Goal: Task Accomplishment & Management: Manage account settings

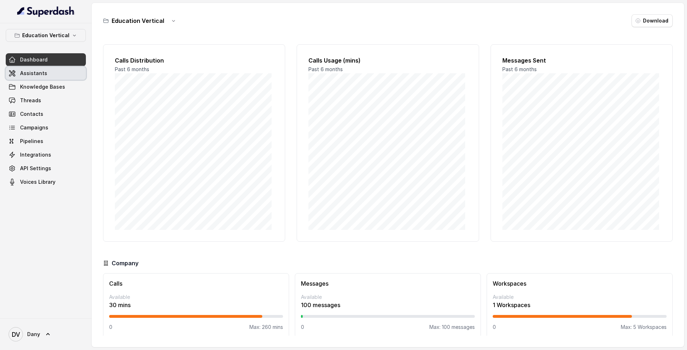
click at [45, 72] on link "Assistants" at bounding box center [46, 73] width 80 height 13
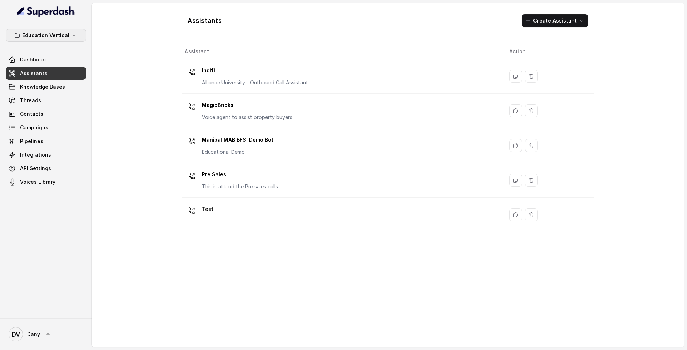
click at [61, 36] on p "Education Vertical" at bounding box center [45, 35] width 47 height 9
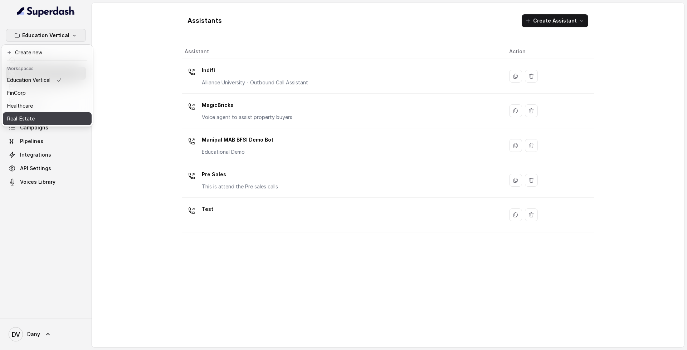
click at [53, 118] on div "Real-Estate" at bounding box center [34, 119] width 55 height 9
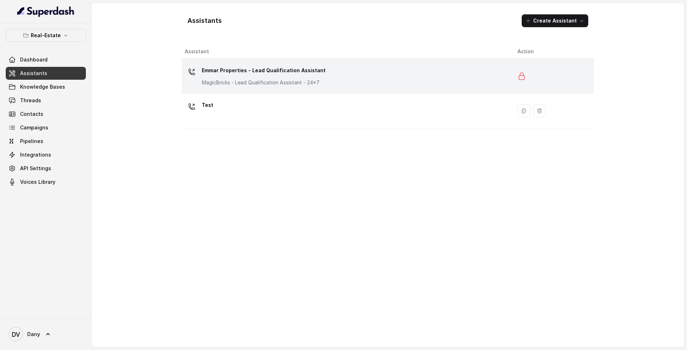
click at [289, 76] on p "Emmar Properties - Lead Qualification Assistant" at bounding box center [264, 70] width 124 height 11
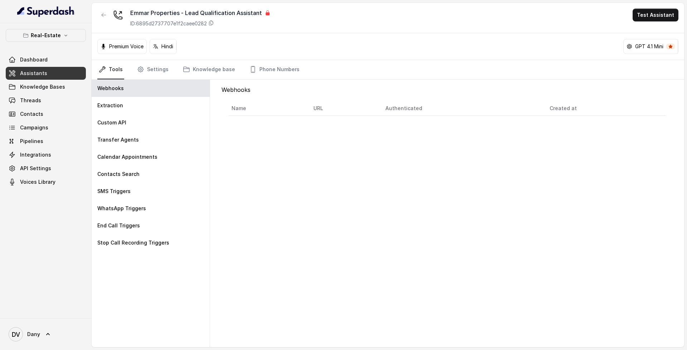
click at [40, 73] on span "Assistants" at bounding box center [33, 73] width 27 height 7
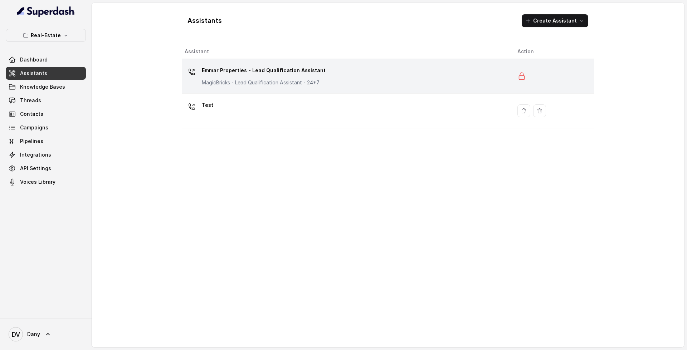
click at [237, 76] on p "Emmar Properties - Lead Qualification Assistant" at bounding box center [264, 70] width 124 height 11
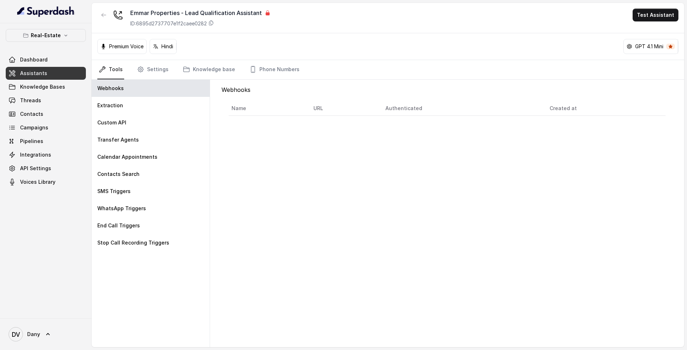
click at [46, 74] on link "Assistants" at bounding box center [46, 73] width 80 height 13
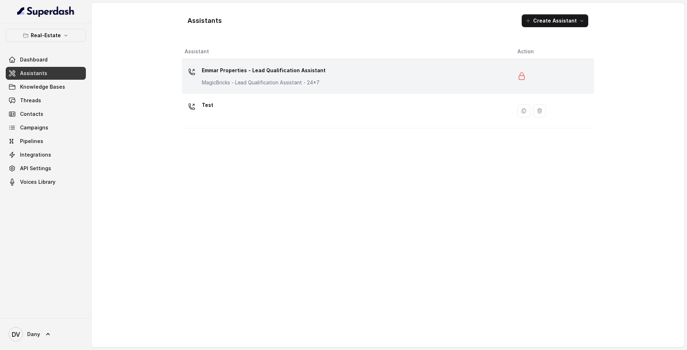
click at [307, 65] on p "Emmar Properties - Lead Qualification Assistant" at bounding box center [264, 70] width 124 height 11
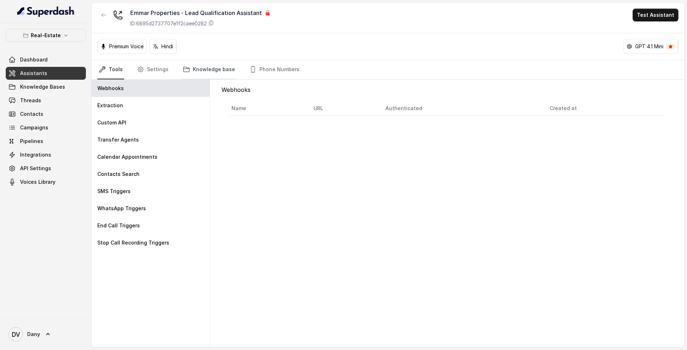
click at [212, 76] on link "Knowledge base" at bounding box center [208, 69] width 55 height 19
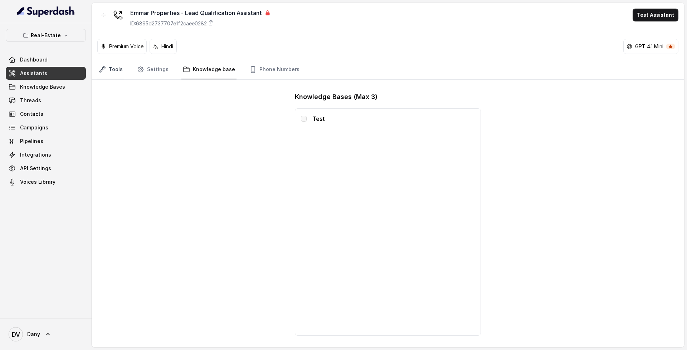
click at [104, 66] on icon "Tabs" at bounding box center [102, 69] width 7 height 7
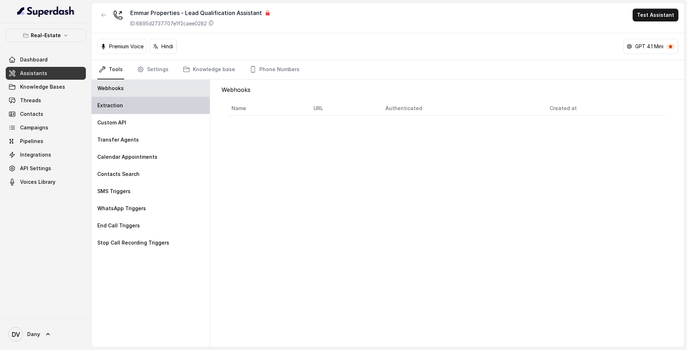
click at [156, 102] on div "Extraction" at bounding box center [151, 105] width 118 height 17
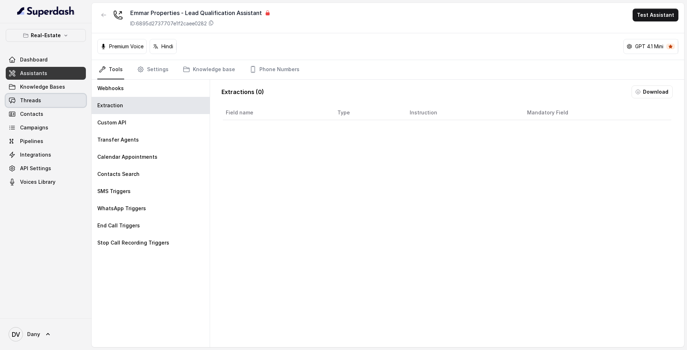
click at [33, 101] on span "Threads" at bounding box center [30, 100] width 21 height 7
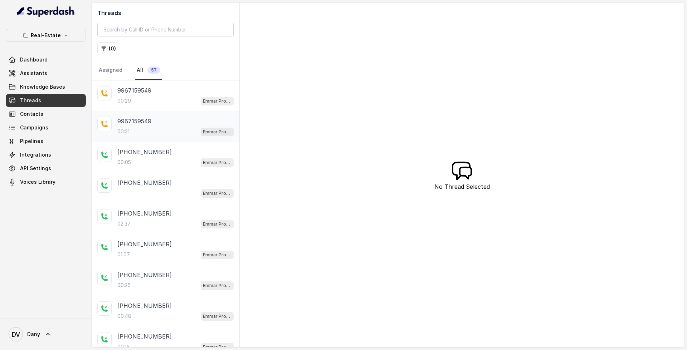
scroll to position [69, 0]
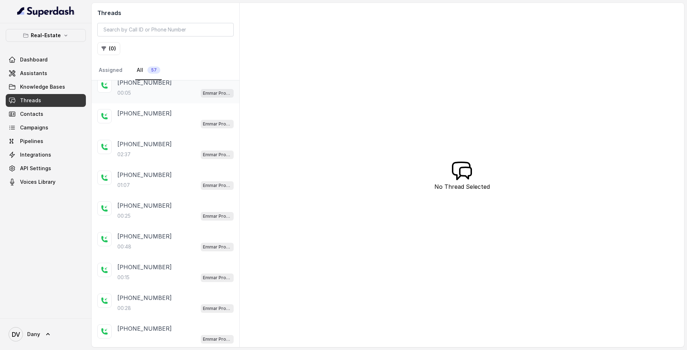
click at [157, 99] on div "[PHONE_NUMBER]:05 Emmar Properties - Lead Qualification Assistant" at bounding box center [166, 88] width 148 height 31
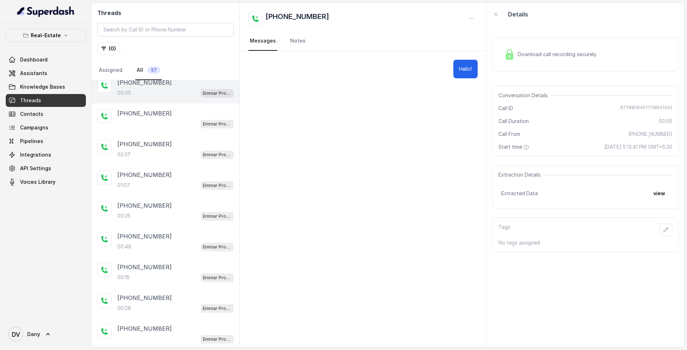
click at [577, 53] on span "Download call recording securely" at bounding box center [559, 54] width 82 height 7
click at [200, 136] on div "[PHONE_NUMBER]:37 Emmar Properties - Lead Qualification Assistant" at bounding box center [166, 149] width 148 height 31
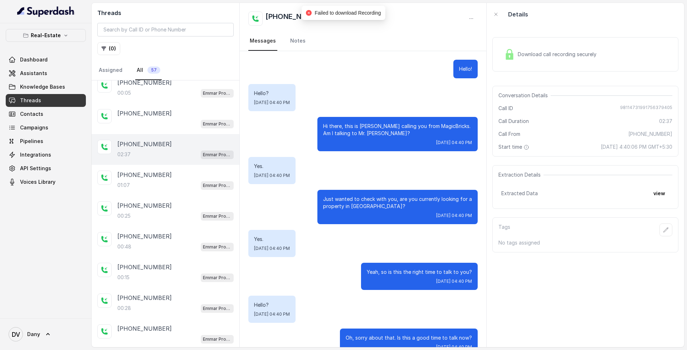
scroll to position [867, 0]
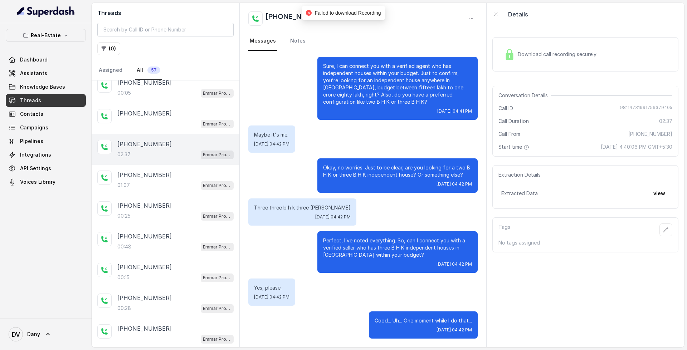
click at [579, 47] on div "Download call recording securely" at bounding box center [550, 54] width 98 height 16
click at [564, 52] on span "Download call recording securely" at bounding box center [559, 54] width 82 height 7
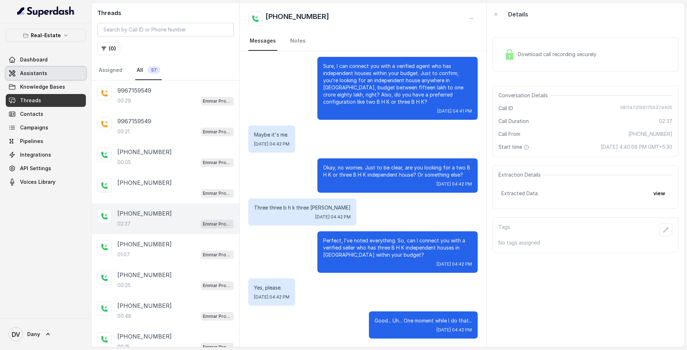
click at [48, 72] on link "Assistants" at bounding box center [46, 73] width 80 height 13
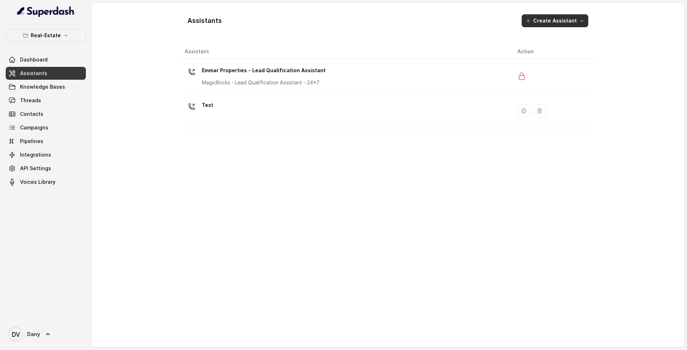
click at [580, 25] on button "Create Assistant" at bounding box center [555, 20] width 67 height 13
click at [360, 72] on div "Assistants Create Assistant Assistant Action Emmar Properties - Lead Qualificat…" at bounding box center [388, 175] width 412 height 333
click at [360, 72] on div "Emmar Properties - Lead Qualification Assistant MagicBricks - Lead Qualificatio…" at bounding box center [345, 76] width 321 height 23
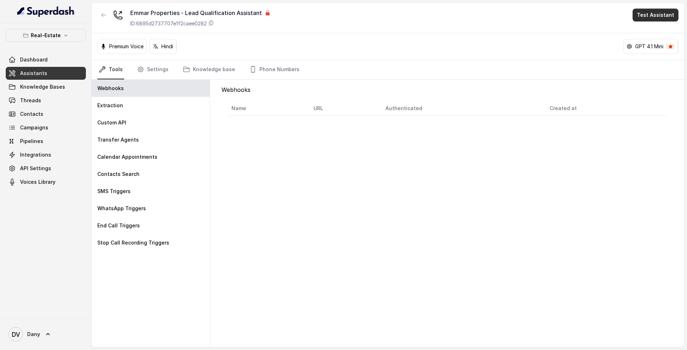
click at [661, 15] on button "Test Assistant" at bounding box center [656, 15] width 46 height 13
drag, startPoint x: 653, startPoint y: 43, endPoint x: 654, endPoint y: 39, distance: 4.0
click at [654, 39] on button "Chat" at bounding box center [656, 45] width 45 height 13
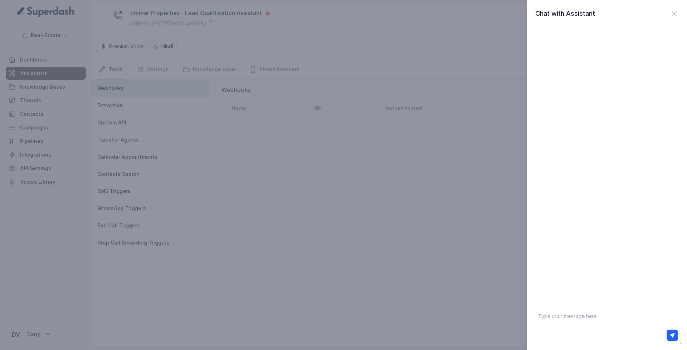
click at [675, 14] on div "Chat with Assistant" at bounding box center [607, 14] width 160 height 10
click at [671, 14] on icon "button" at bounding box center [674, 13] width 9 height 9
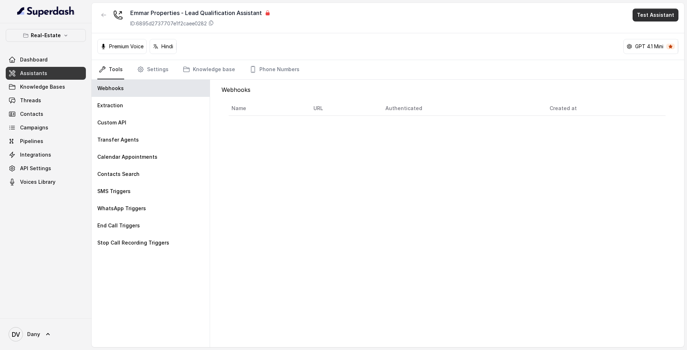
click at [670, 21] on button "Test Assistant" at bounding box center [656, 15] width 46 height 13
click at [657, 32] on button "Phone Call" at bounding box center [656, 32] width 45 height 13
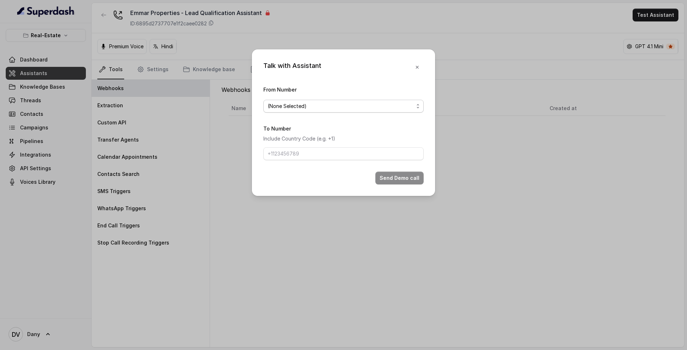
click at [393, 107] on span "(None Selected)" at bounding box center [341, 106] width 146 height 9
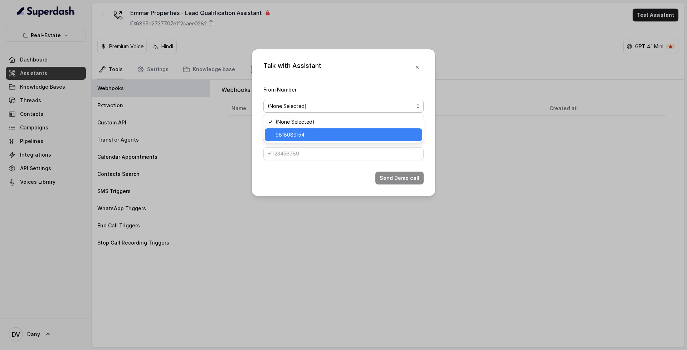
click at [364, 131] on span "9818089154" at bounding box center [347, 135] width 142 height 9
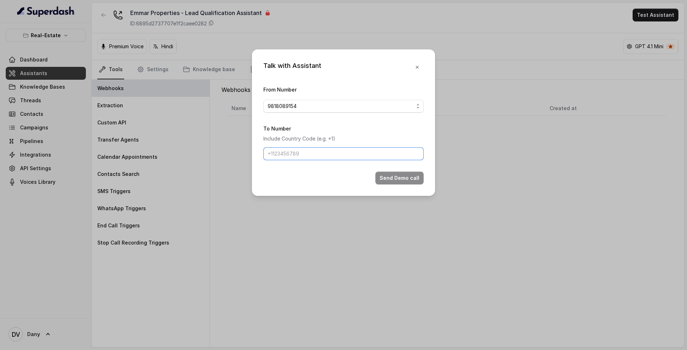
click at [360, 152] on input "To Number" at bounding box center [343, 153] width 160 height 13
click at [415, 68] on icon "button" at bounding box center [417, 67] width 6 height 6
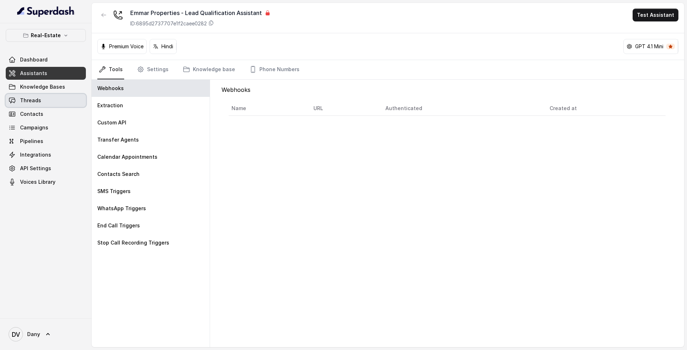
click at [14, 103] on icon at bounding box center [12, 100] width 6 height 5
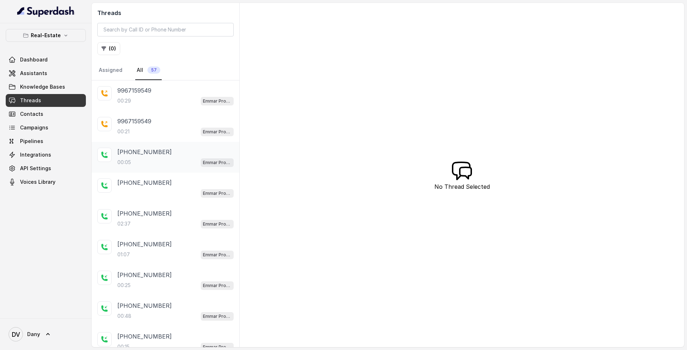
click at [160, 160] on div "00:05 Emmar Properties - Lead Qualification Assistant" at bounding box center [175, 162] width 116 height 9
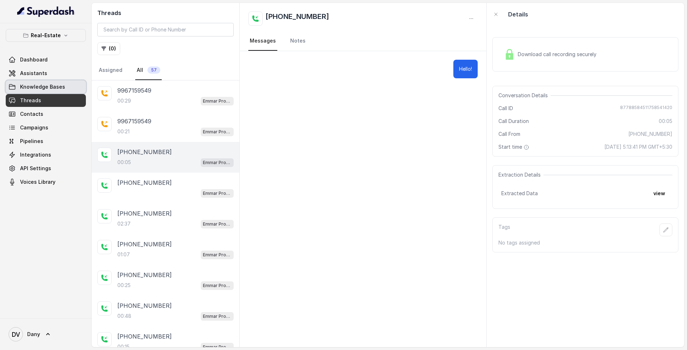
click at [46, 88] on span "Knowledge Bases" at bounding box center [42, 86] width 45 height 7
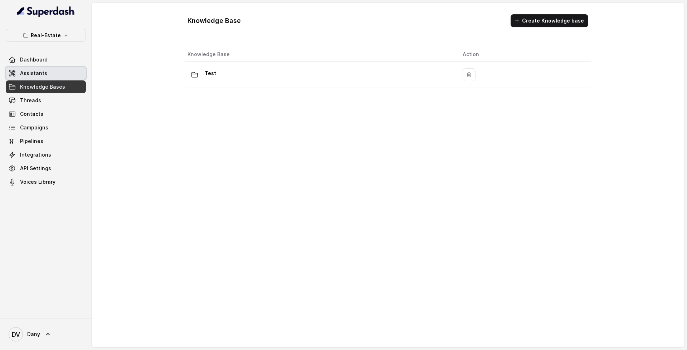
click at [53, 74] on link "Assistants" at bounding box center [46, 73] width 80 height 13
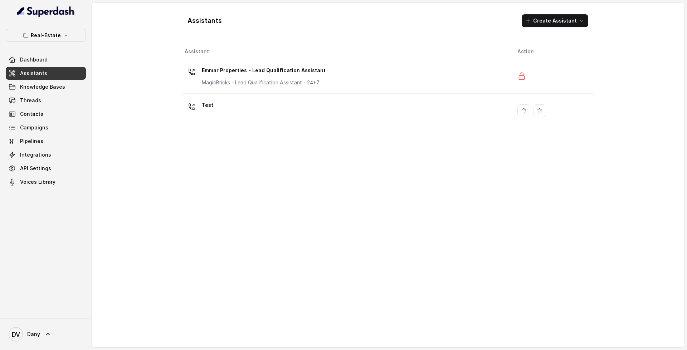
click at [292, 71] on p "Emmar Properties - Lead Qualification Assistant" at bounding box center [264, 70] width 124 height 11
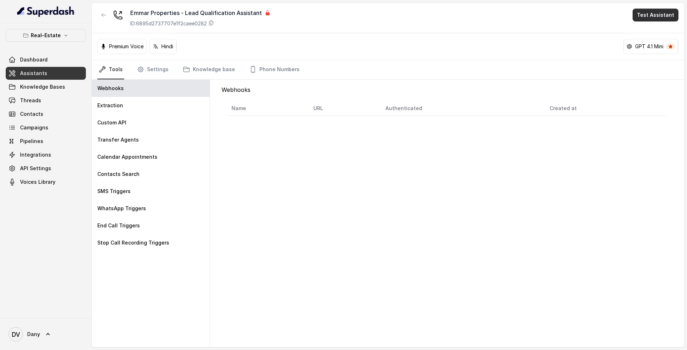
click at [641, 15] on button "Test Assistant" at bounding box center [656, 15] width 46 height 13
click at [651, 48] on button "Chat" at bounding box center [656, 45] width 45 height 13
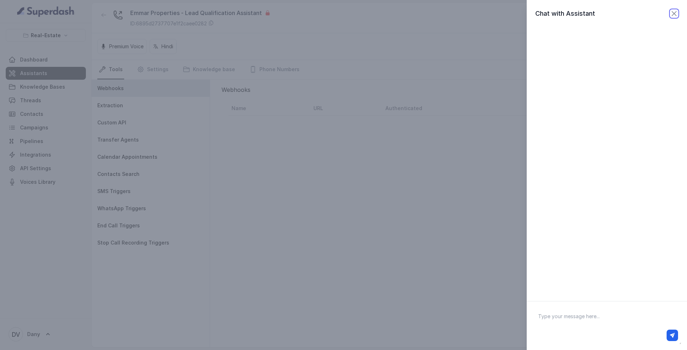
click at [672, 12] on icon "button" at bounding box center [674, 13] width 4 height 4
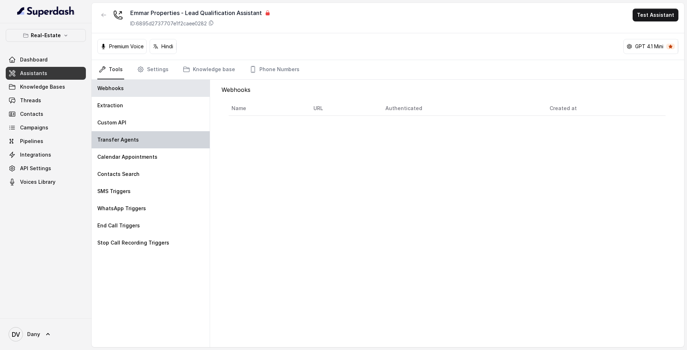
click at [158, 133] on div "Transfer Agents" at bounding box center [151, 139] width 118 height 17
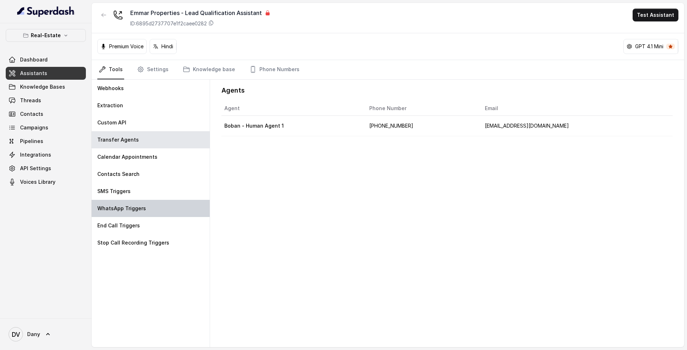
click at [167, 201] on div "WhatsApp Triggers" at bounding box center [151, 208] width 118 height 17
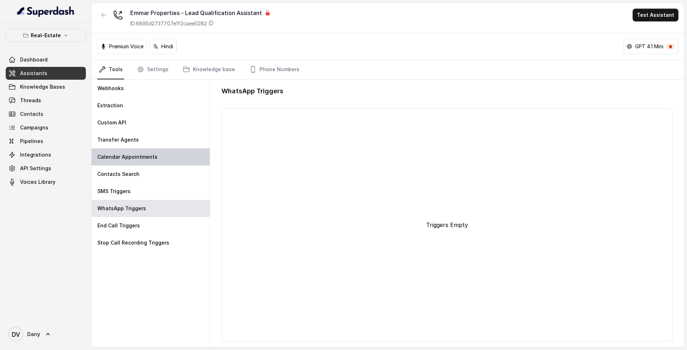
click at [150, 164] on div "Calendar Appointments" at bounding box center [151, 156] width 118 height 17
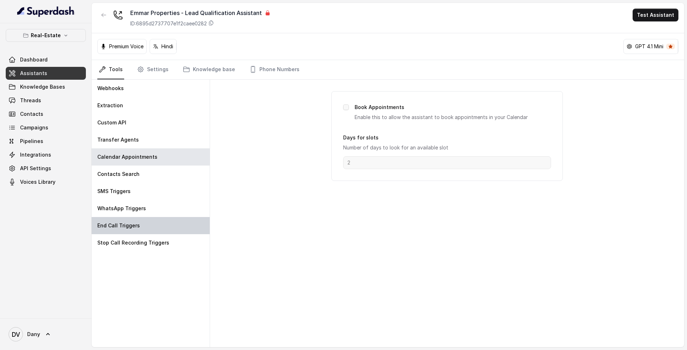
click at [156, 224] on div "End Call Triggers" at bounding box center [151, 225] width 118 height 17
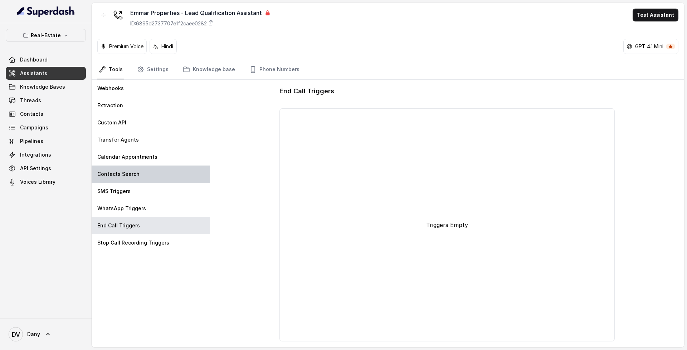
click at [151, 169] on div "Contacts Search" at bounding box center [151, 174] width 118 height 17
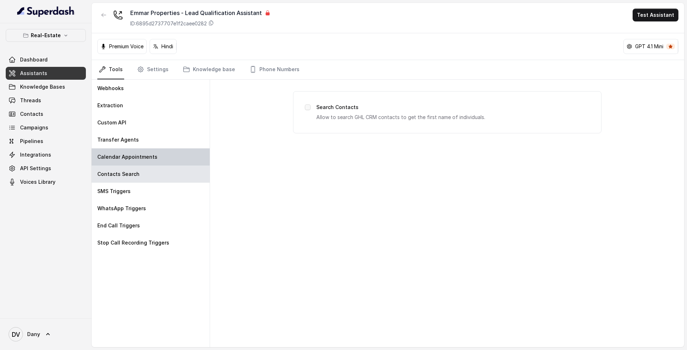
click at [155, 160] on div "Calendar Appointments" at bounding box center [151, 156] width 118 height 17
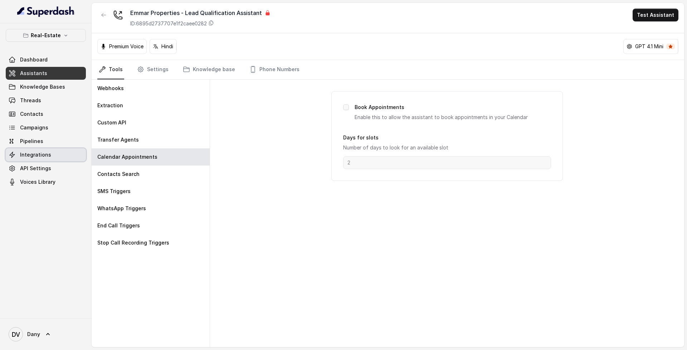
click at [45, 151] on link "Integrations" at bounding box center [46, 154] width 80 height 13
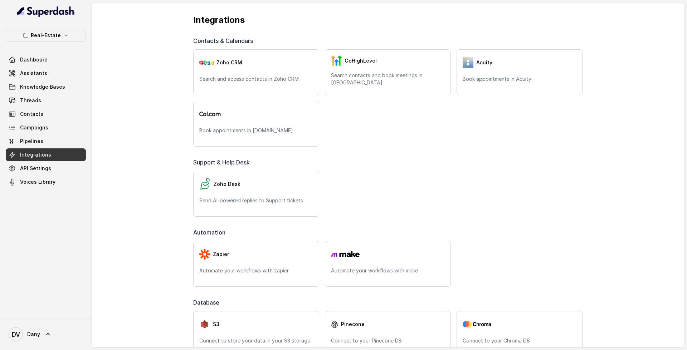
scroll to position [274, 0]
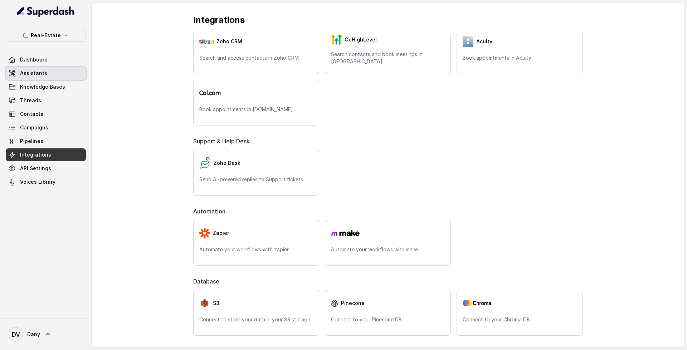
click at [59, 72] on link "Assistants" at bounding box center [46, 73] width 80 height 13
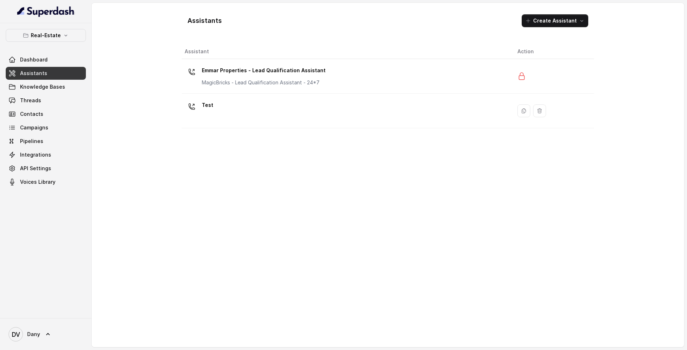
click at [238, 55] on th "Assistant" at bounding box center [347, 51] width 330 height 15
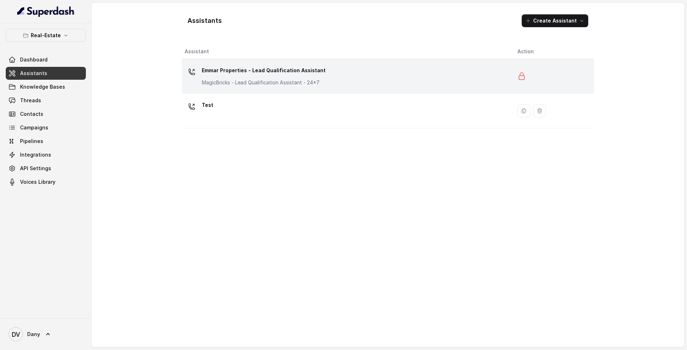
click at [242, 68] on p "Emmar Properties - Lead Qualification Assistant" at bounding box center [264, 70] width 124 height 11
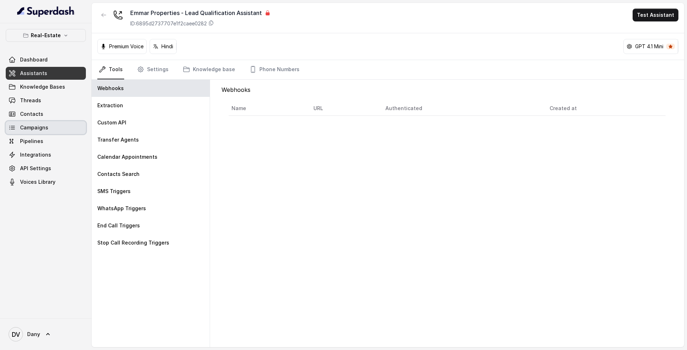
click at [60, 129] on link "Campaigns" at bounding box center [46, 127] width 80 height 13
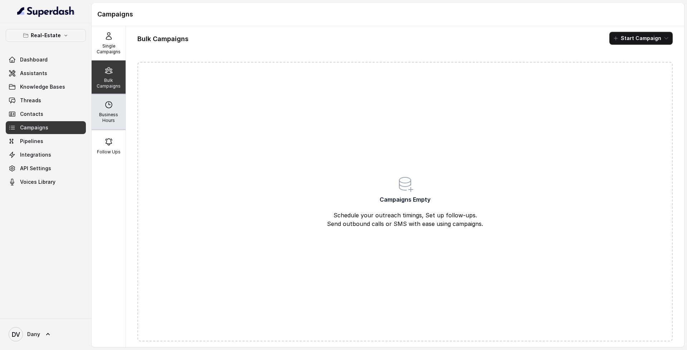
click at [116, 108] on div "Business Hours" at bounding box center [109, 112] width 34 height 34
select select "UTC"
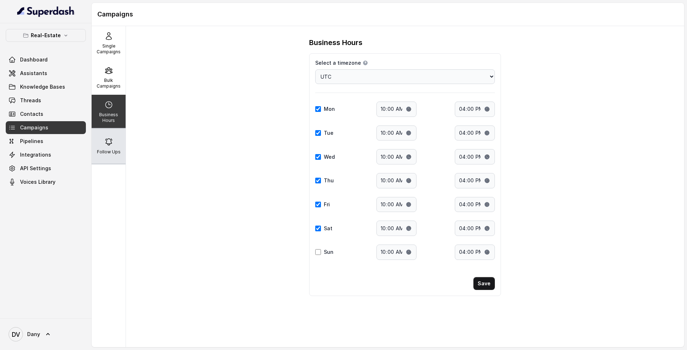
click at [107, 143] on icon at bounding box center [108, 142] width 9 height 9
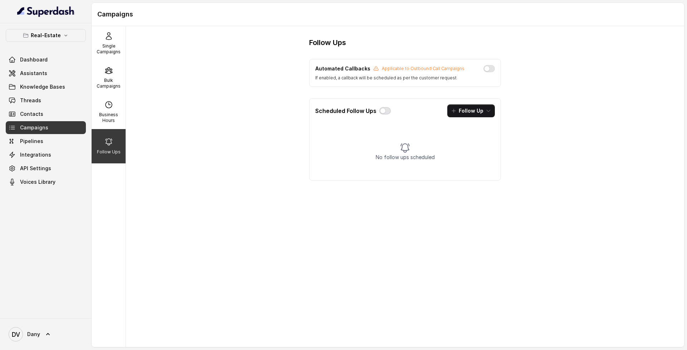
click at [385, 111] on button "button" at bounding box center [384, 110] width 11 height 7
click at [379, 111] on button "button" at bounding box center [384, 110] width 11 height 7
click at [476, 115] on button "Follow Up" at bounding box center [471, 110] width 48 height 13
click at [477, 145] on div "Call" at bounding box center [466, 141] width 35 height 7
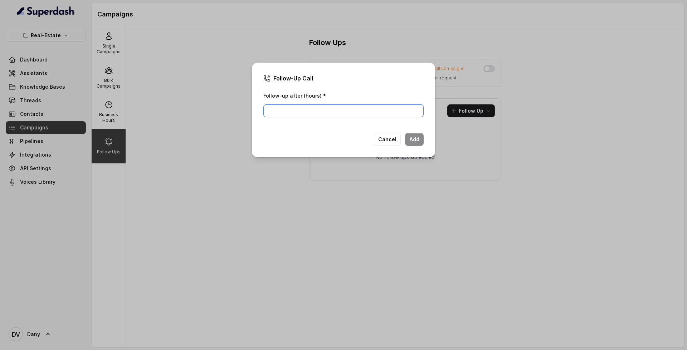
click at [387, 110] on input "Follow-up after (hours) *" at bounding box center [343, 110] width 160 height 13
type input "2"
click at [418, 140] on button "Add" at bounding box center [414, 139] width 19 height 13
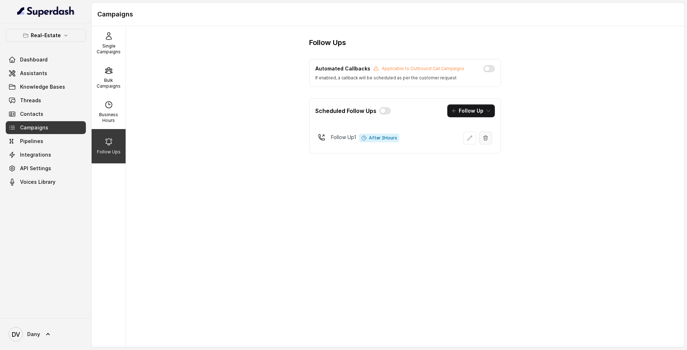
click at [485, 143] on button "button" at bounding box center [485, 138] width 13 height 13
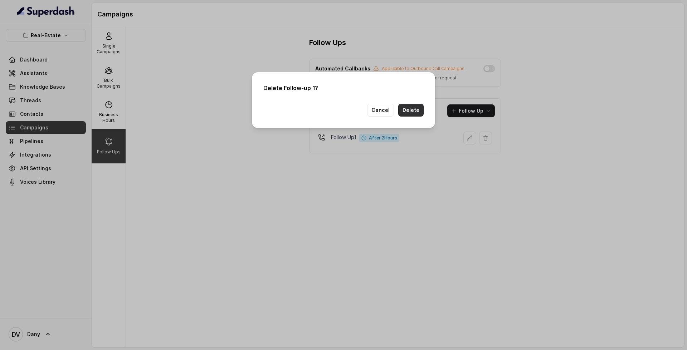
click at [414, 113] on button "Delete" at bounding box center [410, 110] width 25 height 13
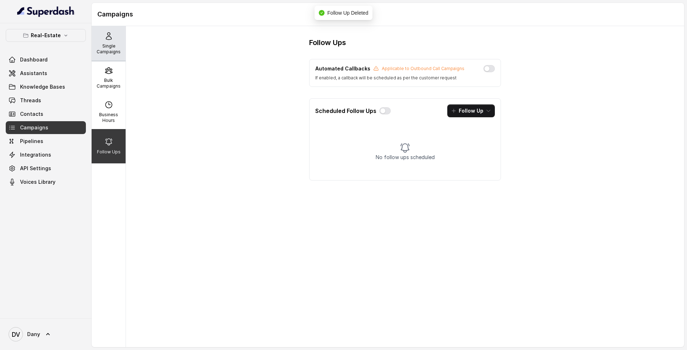
click at [109, 51] on p "Single Campaigns" at bounding box center [108, 48] width 28 height 11
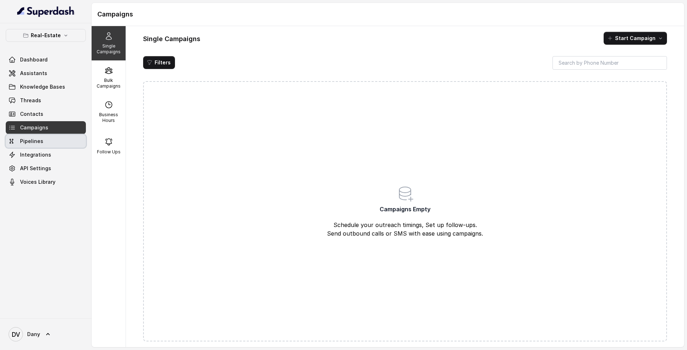
click at [61, 145] on link "Pipelines" at bounding box center [46, 141] width 80 height 13
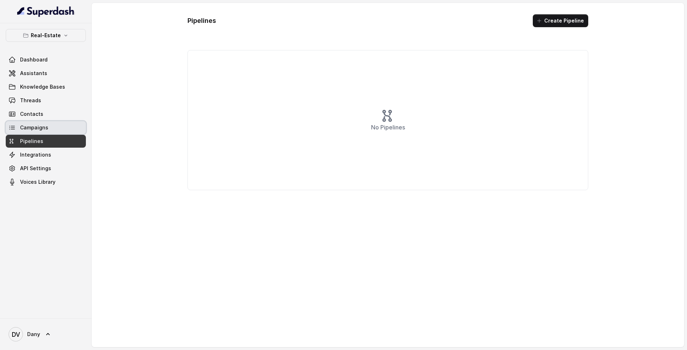
click at [63, 128] on link "Campaigns" at bounding box center [46, 127] width 80 height 13
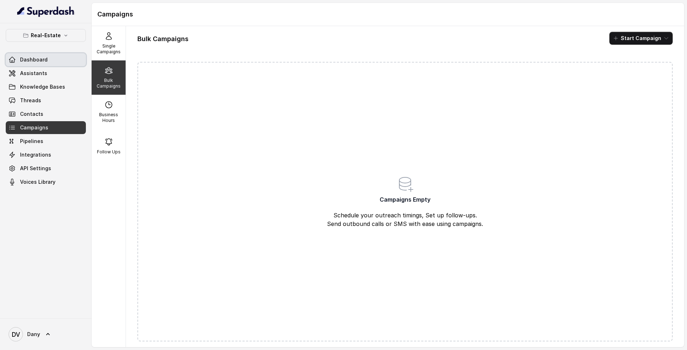
click at [43, 58] on span "Dashboard" at bounding box center [34, 59] width 28 height 7
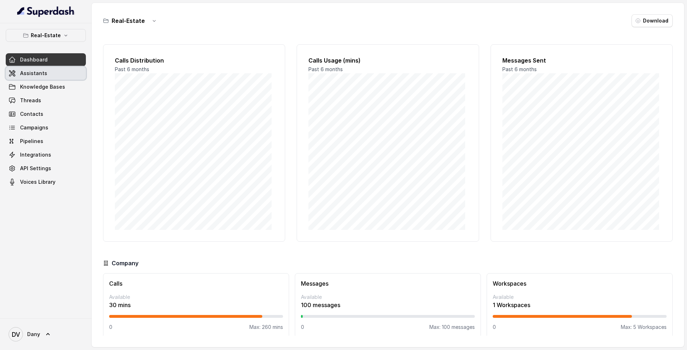
click at [52, 75] on link "Assistants" at bounding box center [46, 73] width 80 height 13
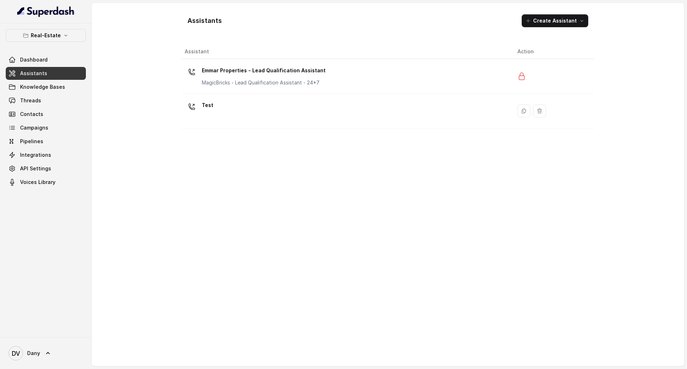
click at [76, 43] on div "Real-Estate Dashboard Assistants Knowledge Bases Threads Contacts Campaigns Pip…" at bounding box center [46, 109] width 80 height 160
click at [49, 63] on link "Dashboard" at bounding box center [46, 59] width 80 height 13
